Goal: Complete application form

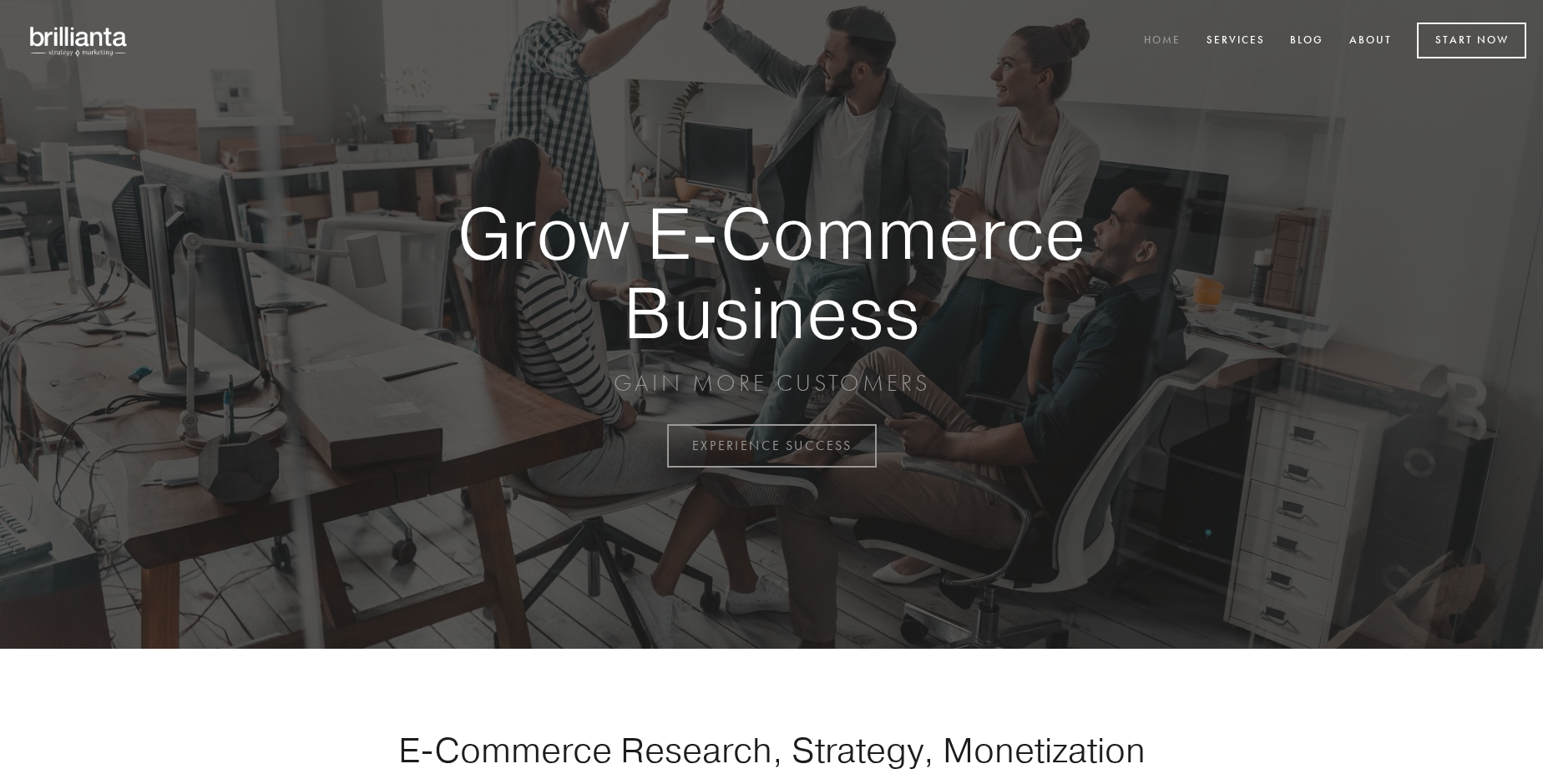
scroll to position [4375, 0]
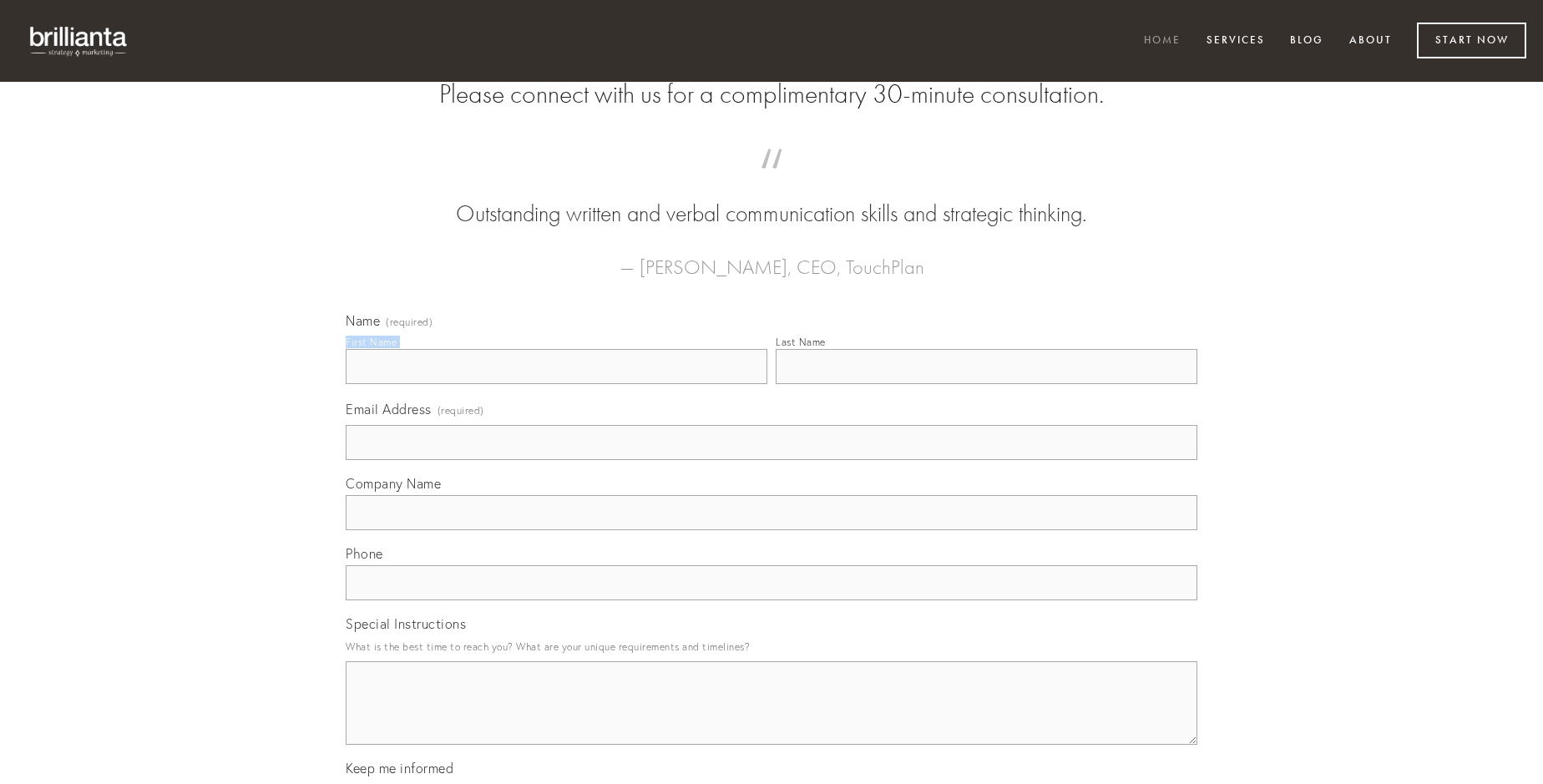
type input "[PERSON_NAME]"
click at [986, 384] on input "Last Name" at bounding box center [985, 366] width 421 height 35
type input "[PERSON_NAME]"
click at [772, 460] on input "Email Address (required)" at bounding box center [772, 442] width 851 height 35
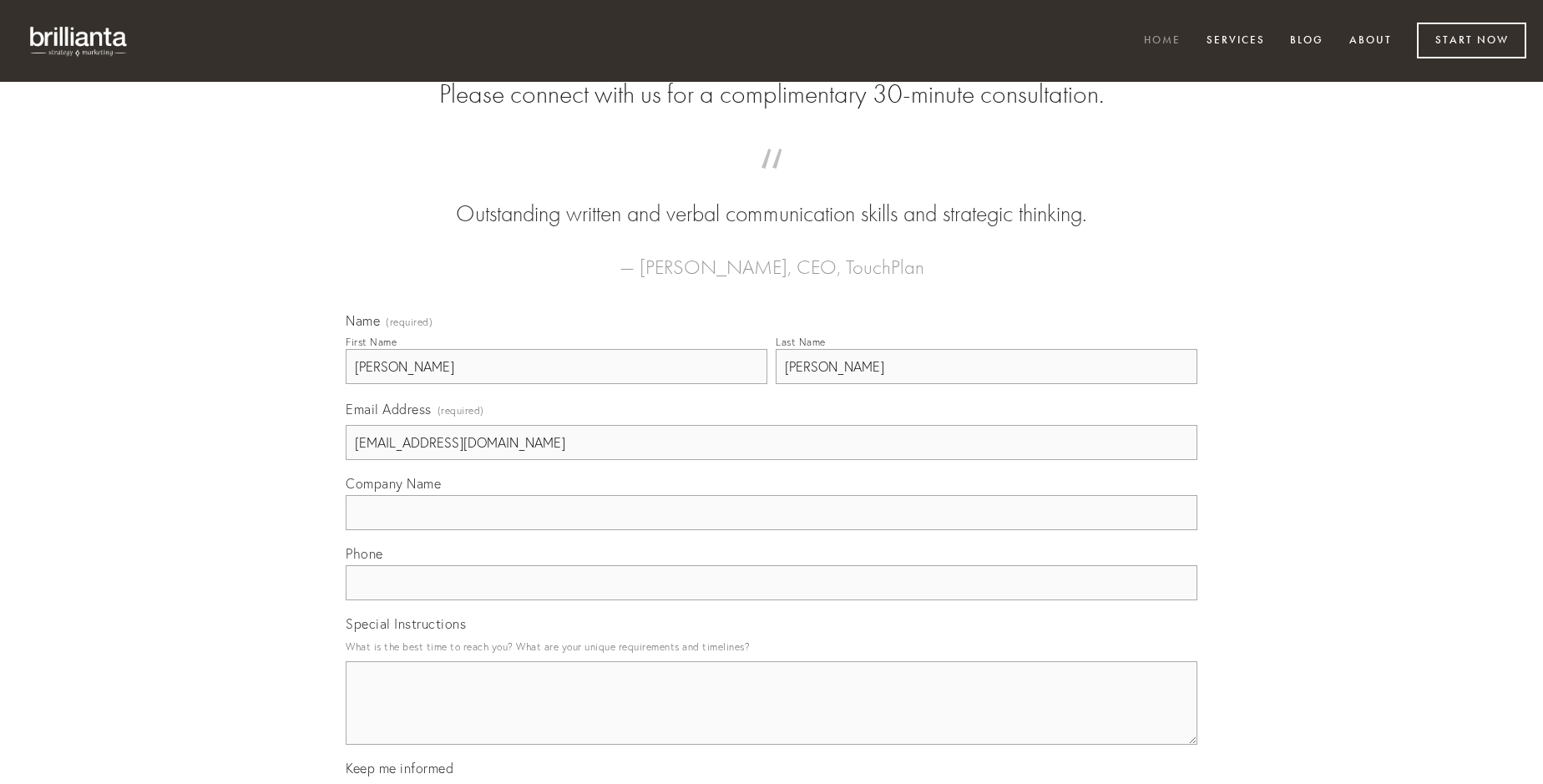
type input "[EMAIL_ADDRESS][DOMAIN_NAME]"
click at [772, 530] on input "Company Name" at bounding box center [772, 512] width 851 height 35
type input "calcar"
click at [772, 600] on input "text" at bounding box center [772, 582] width 851 height 35
click at [772, 718] on textarea "Special Instructions" at bounding box center [772, 702] width 851 height 84
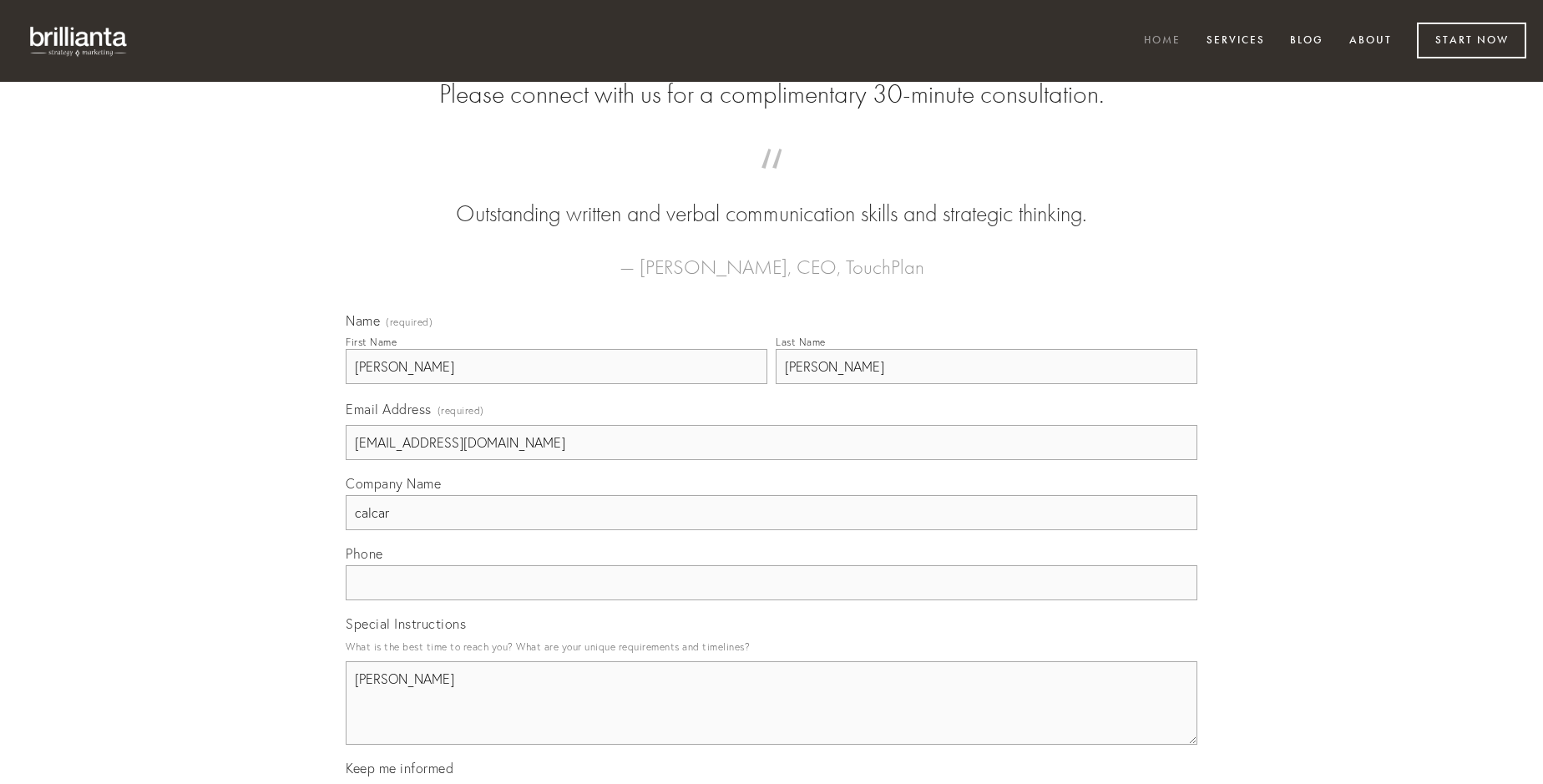
type textarea "[PERSON_NAME]"
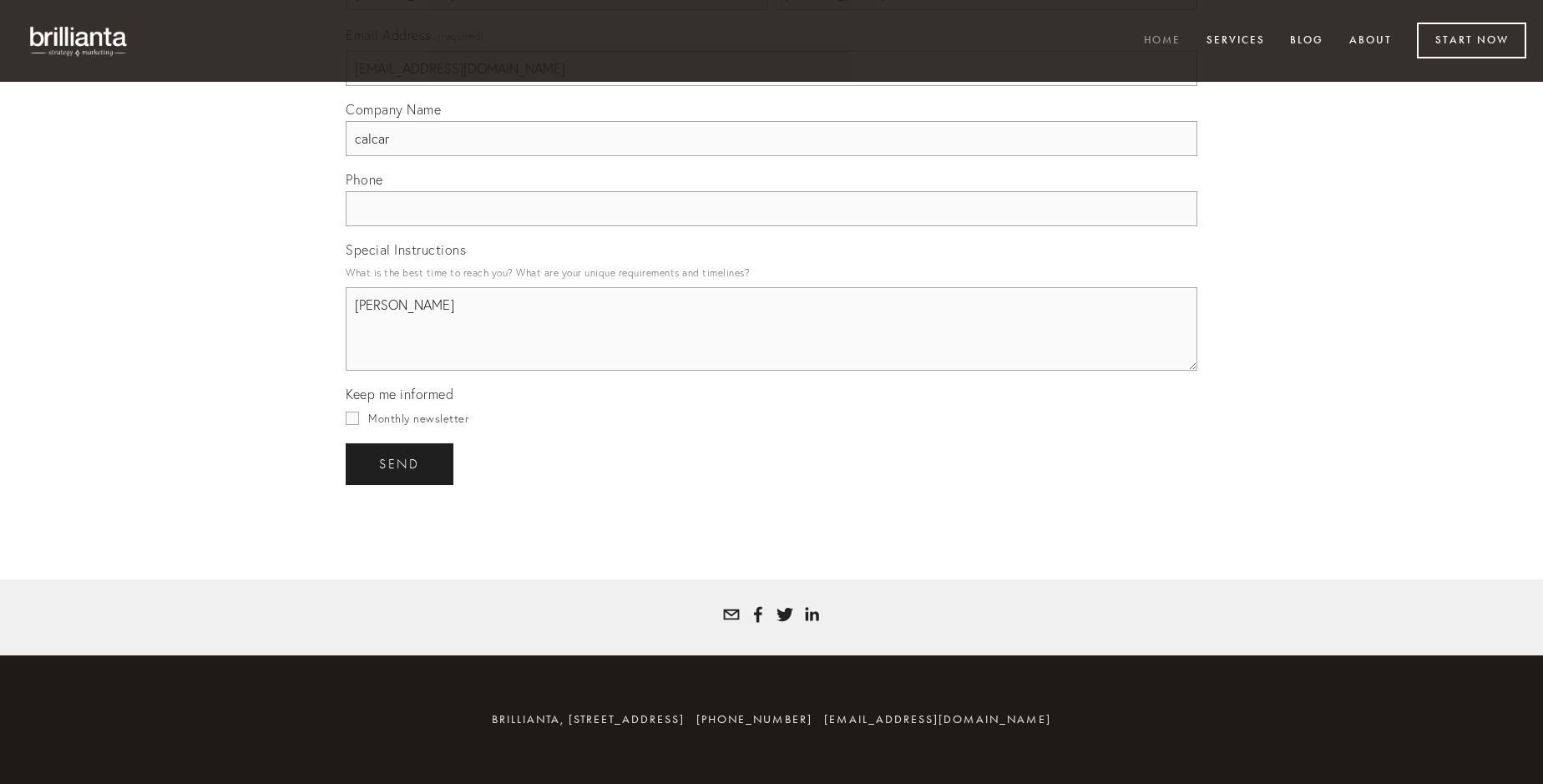
click at [401, 463] on span "send" at bounding box center [400, 463] width 41 height 15
